Goal: Navigation & Orientation: Find specific page/section

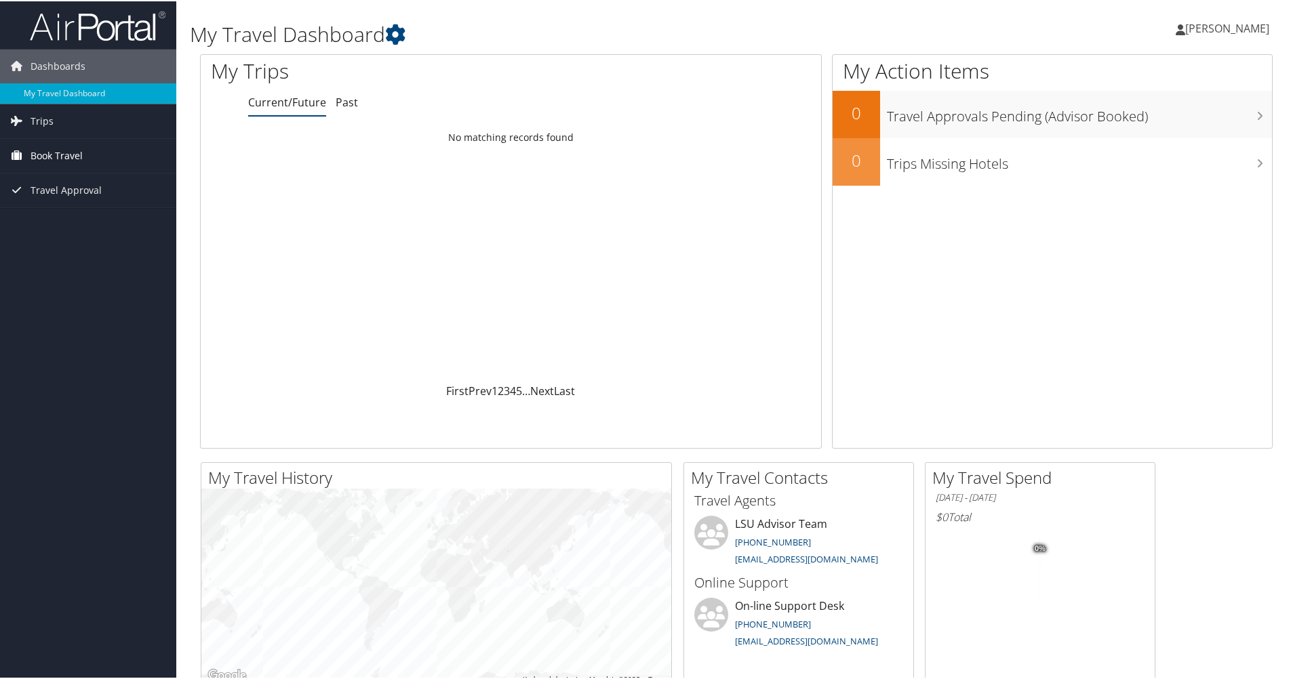
click at [40, 166] on span "Book Travel" at bounding box center [57, 155] width 52 height 34
click at [47, 206] on link "Book/Manage Online Trips" at bounding box center [88, 202] width 176 height 20
click at [45, 117] on span "Trips" at bounding box center [42, 120] width 23 height 34
click at [275, 104] on link "Current/Future" at bounding box center [287, 101] width 78 height 15
click at [98, 144] on link "Current/Future Trips" at bounding box center [88, 147] width 176 height 20
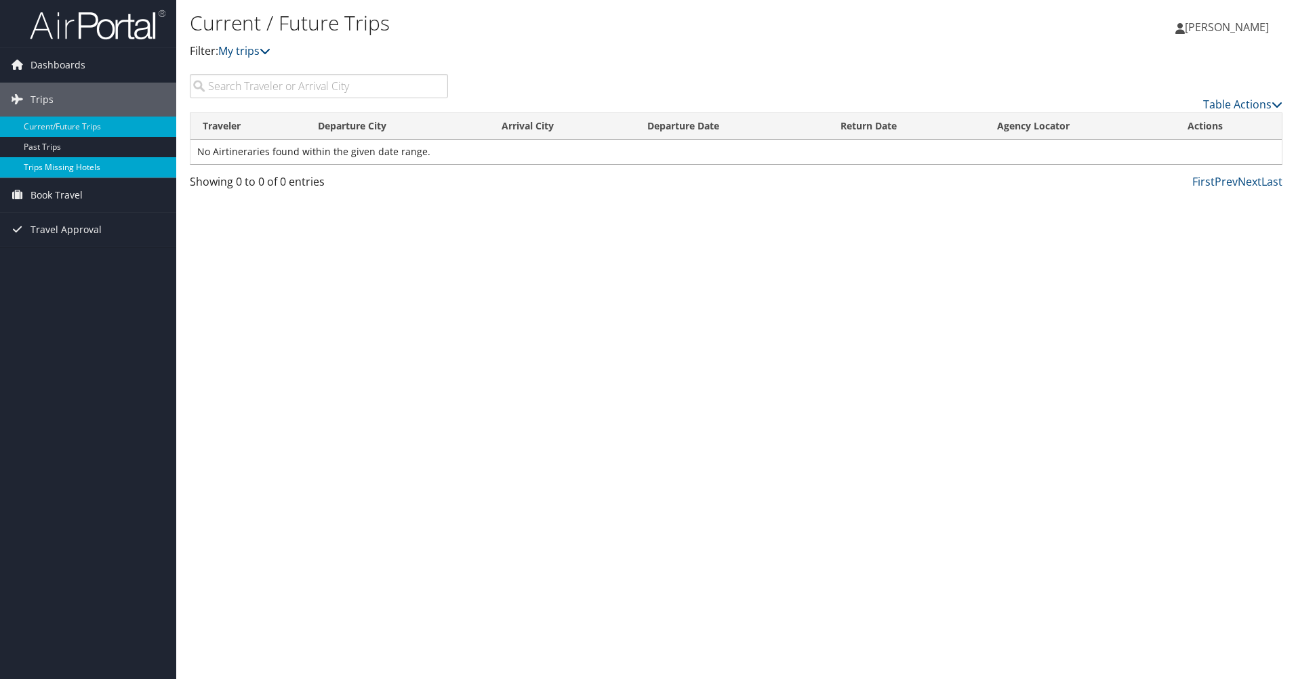
click at [101, 174] on link "Trips Missing Hotels" at bounding box center [88, 167] width 176 height 20
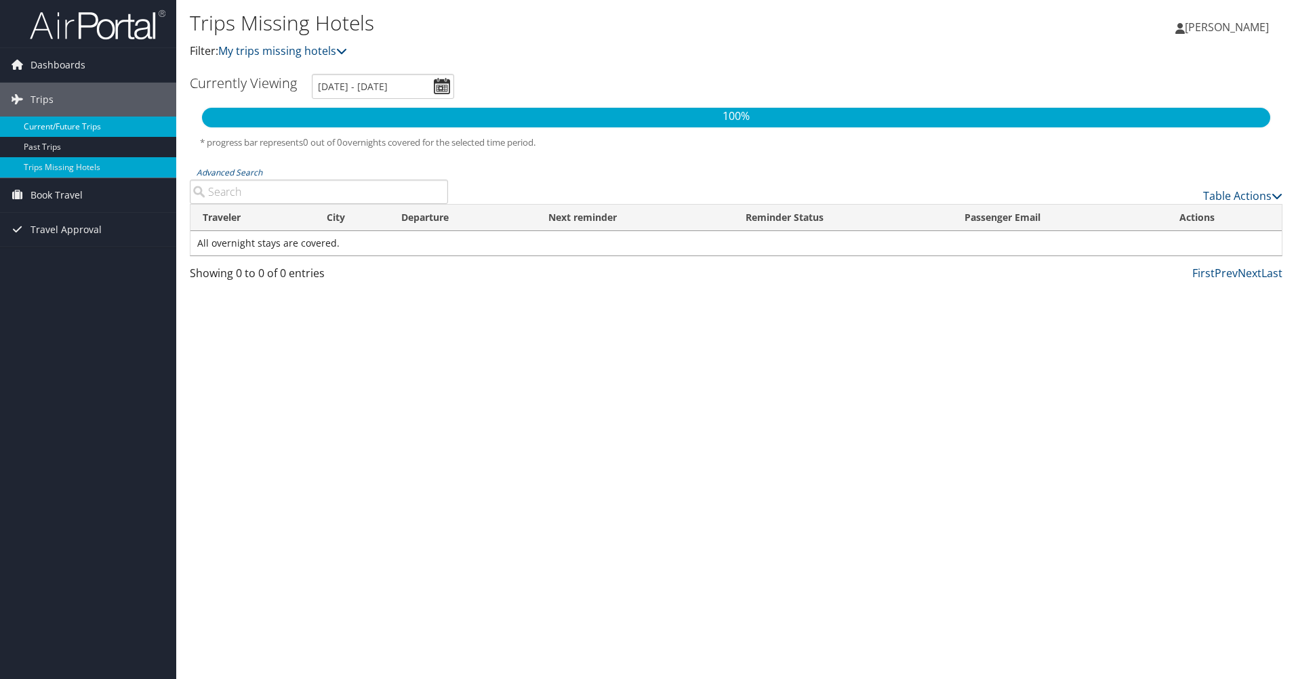
click at [71, 125] on link "Current/Future Trips" at bounding box center [88, 127] width 176 height 20
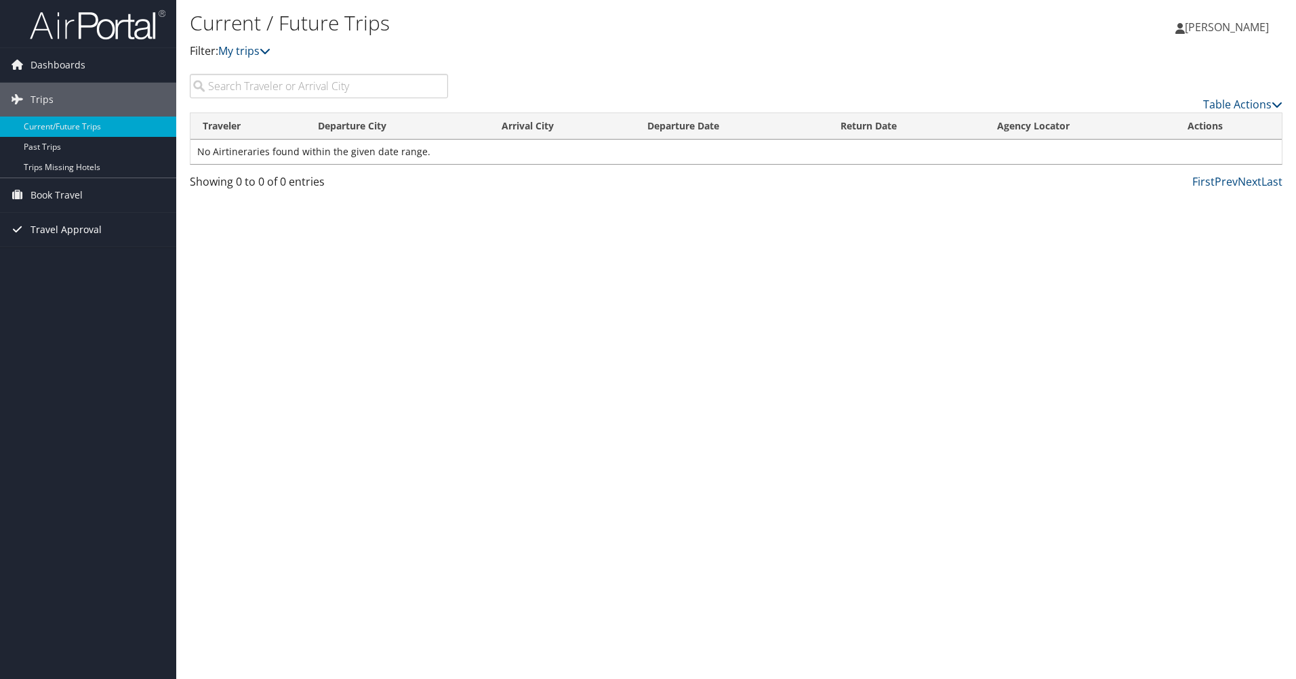
click at [53, 231] on span "Travel Approval" at bounding box center [66, 230] width 71 height 34
click at [51, 251] on link "Pending Trip Approvals" at bounding box center [88, 257] width 176 height 20
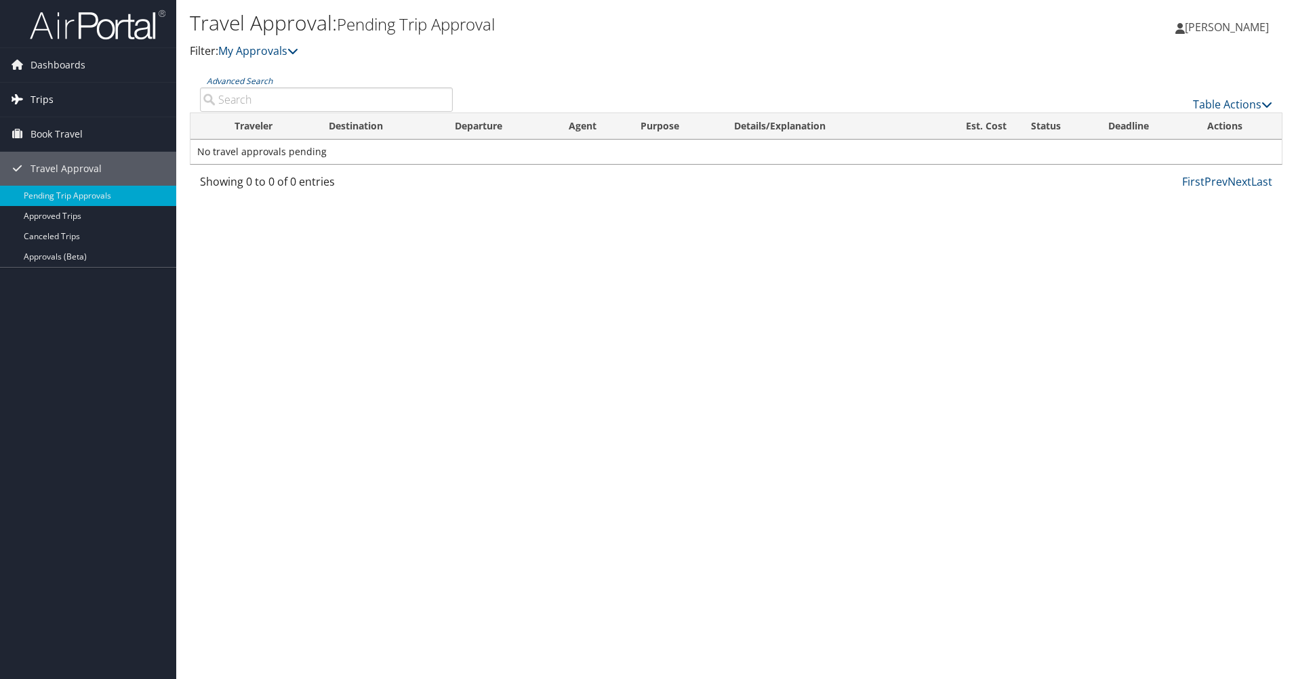
click at [45, 102] on span "Trips" at bounding box center [42, 100] width 23 height 34
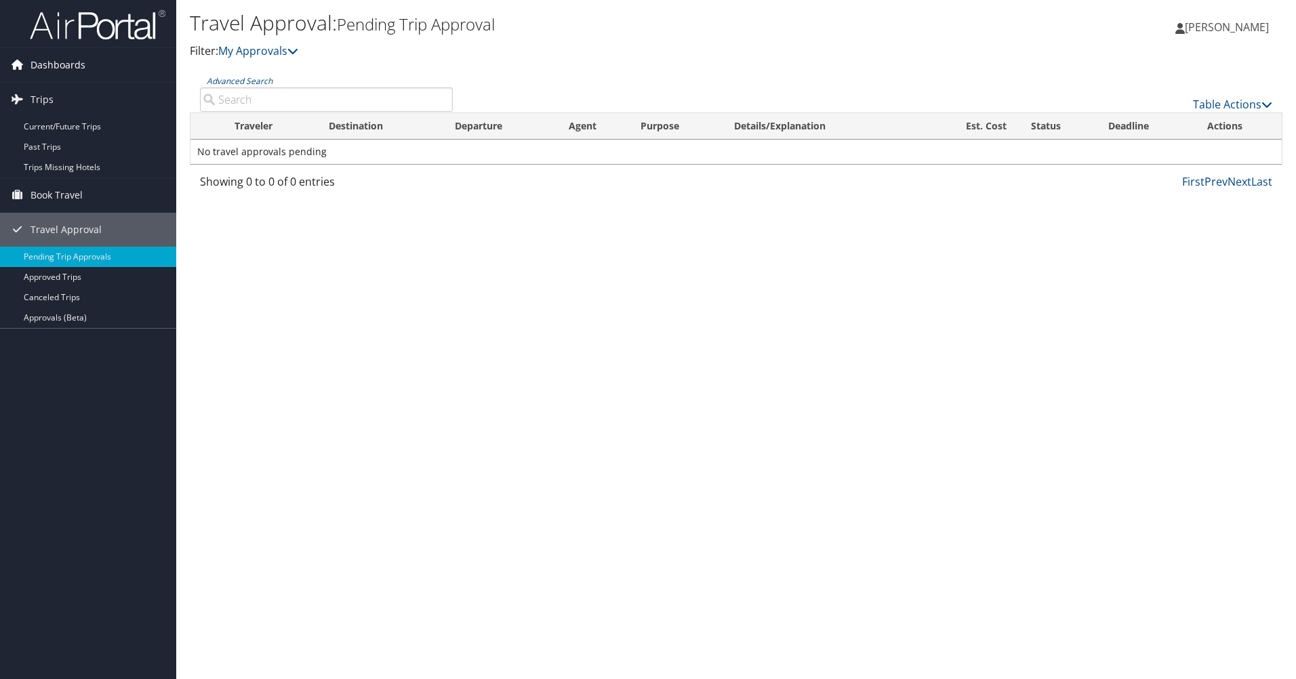
click at [45, 67] on span "Dashboards" at bounding box center [58, 65] width 55 height 34
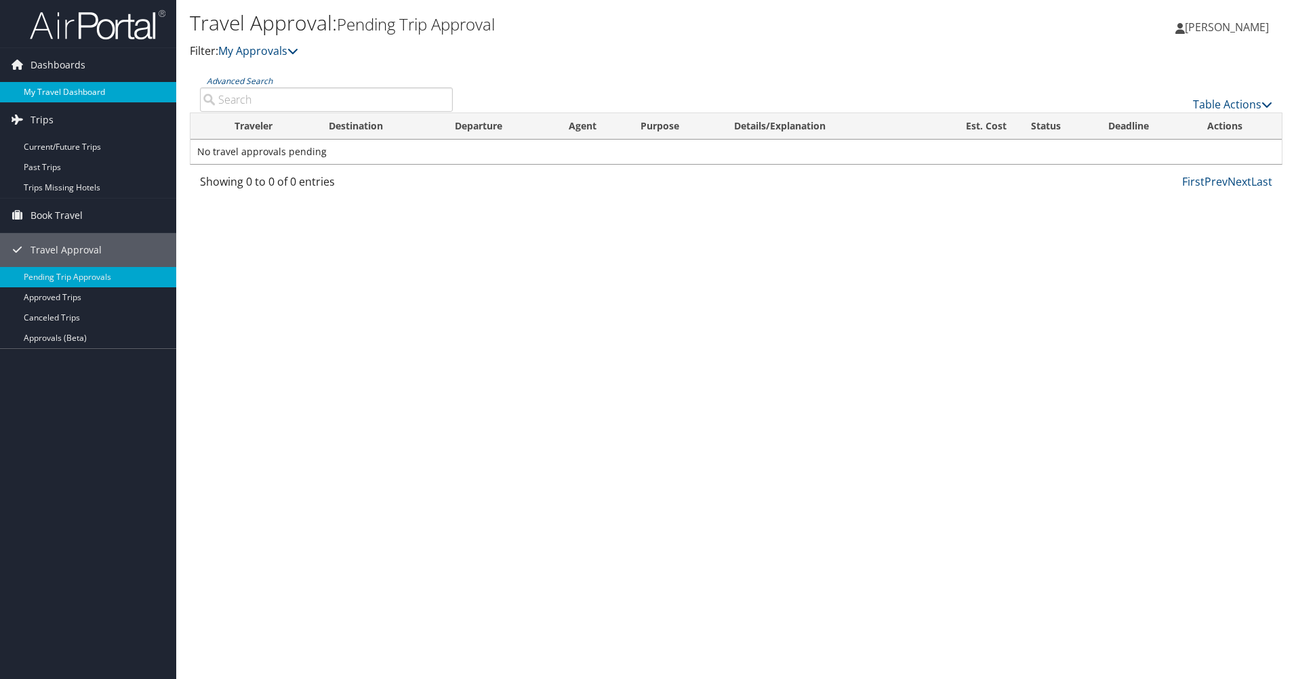
click at [52, 89] on link "My Travel Dashboard" at bounding box center [88, 92] width 176 height 20
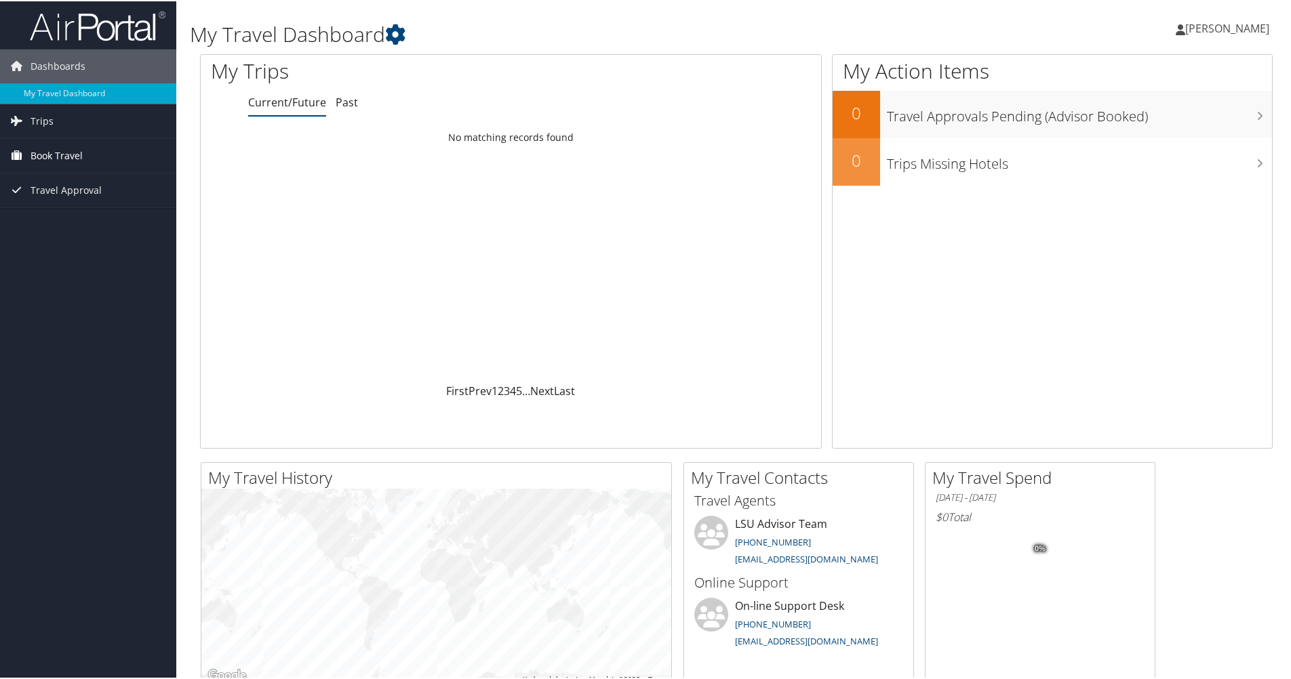
click at [41, 156] on span "Book Travel" at bounding box center [57, 155] width 52 height 34
click at [29, 196] on link "Book/Manage Online Trips" at bounding box center [88, 202] width 176 height 20
click at [28, 117] on link "Trips" at bounding box center [88, 120] width 176 height 34
click at [58, 149] on link "Current/Future Trips" at bounding box center [88, 147] width 176 height 20
